Goal: Find contact information: Find contact information

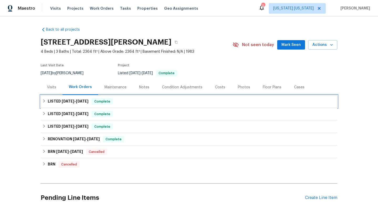
click at [92, 101] on div "LISTED [DATE] - [DATE] Complete" at bounding box center [189, 102] width 294 height 6
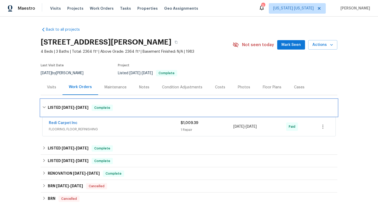
click at [89, 103] on div "LISTED [DATE] - [DATE] Complete" at bounding box center [189, 108] width 297 height 17
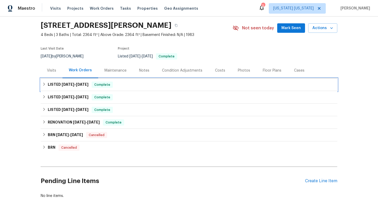
scroll to position [23, 0]
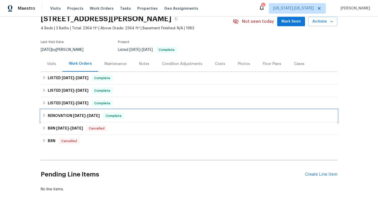
click at [67, 114] on h6 "RENOVATION [DATE] - [DATE]" at bounding box center [74, 116] width 52 height 6
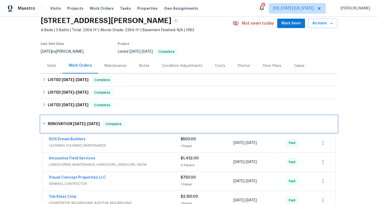
scroll to position [43, 0]
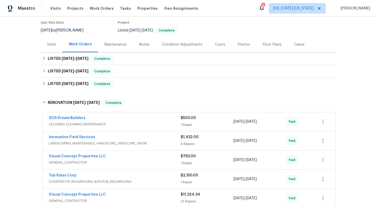
click at [81, 121] on div "SOS Dream Builders" at bounding box center [115, 119] width 132 height 6
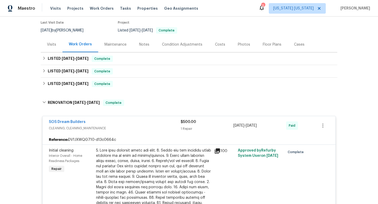
click at [82, 124] on span "SOS Dream Builders" at bounding box center [67, 122] width 37 height 5
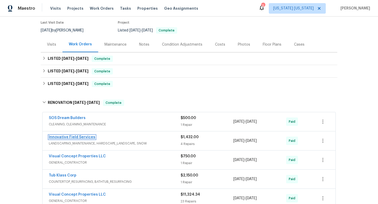
click at [86, 137] on link "Innovative Field Services" at bounding box center [72, 138] width 47 height 4
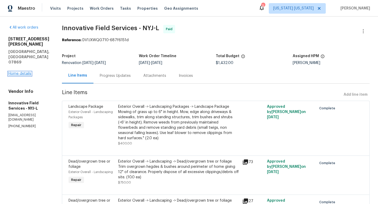
click at [19, 72] on link "Home details" at bounding box center [19, 74] width 23 height 4
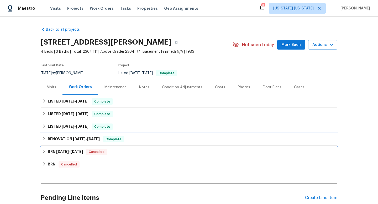
click at [70, 139] on h6 "RENOVATION [DATE] - [DATE]" at bounding box center [74, 139] width 52 height 6
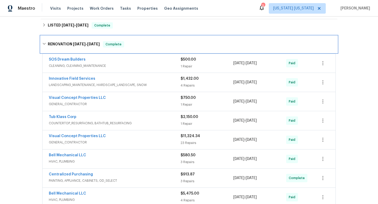
scroll to position [105, 0]
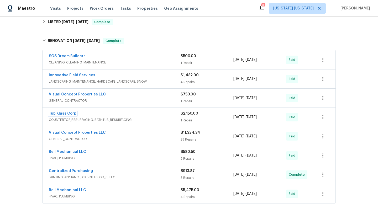
click at [72, 115] on link "Tub Klass Corp" at bounding box center [63, 114] width 28 height 4
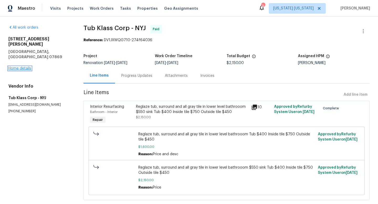
click at [30, 67] on link "Home details" at bounding box center [19, 69] width 23 height 4
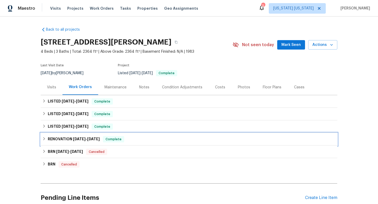
click at [86, 140] on span "[DATE] - [DATE]" at bounding box center [86, 139] width 27 height 4
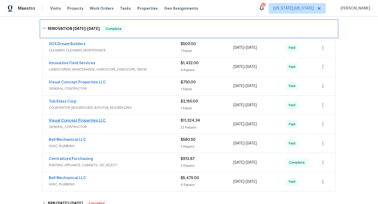
scroll to position [117, 0]
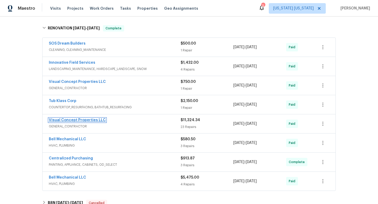
click at [90, 121] on link "Visual Concept Properties LLC" at bounding box center [77, 121] width 57 height 4
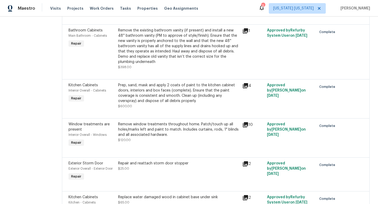
scroll to position [533, 0]
